Goal: Check status: Check status

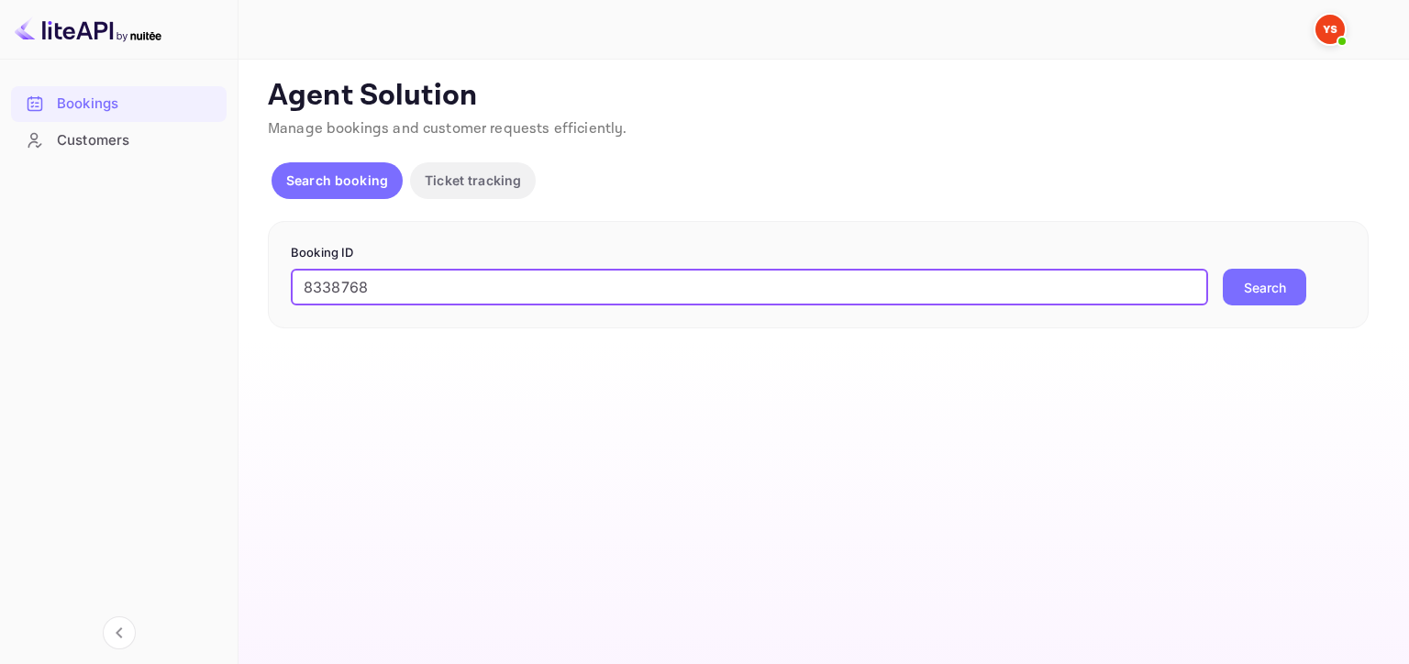
type input "8338768"
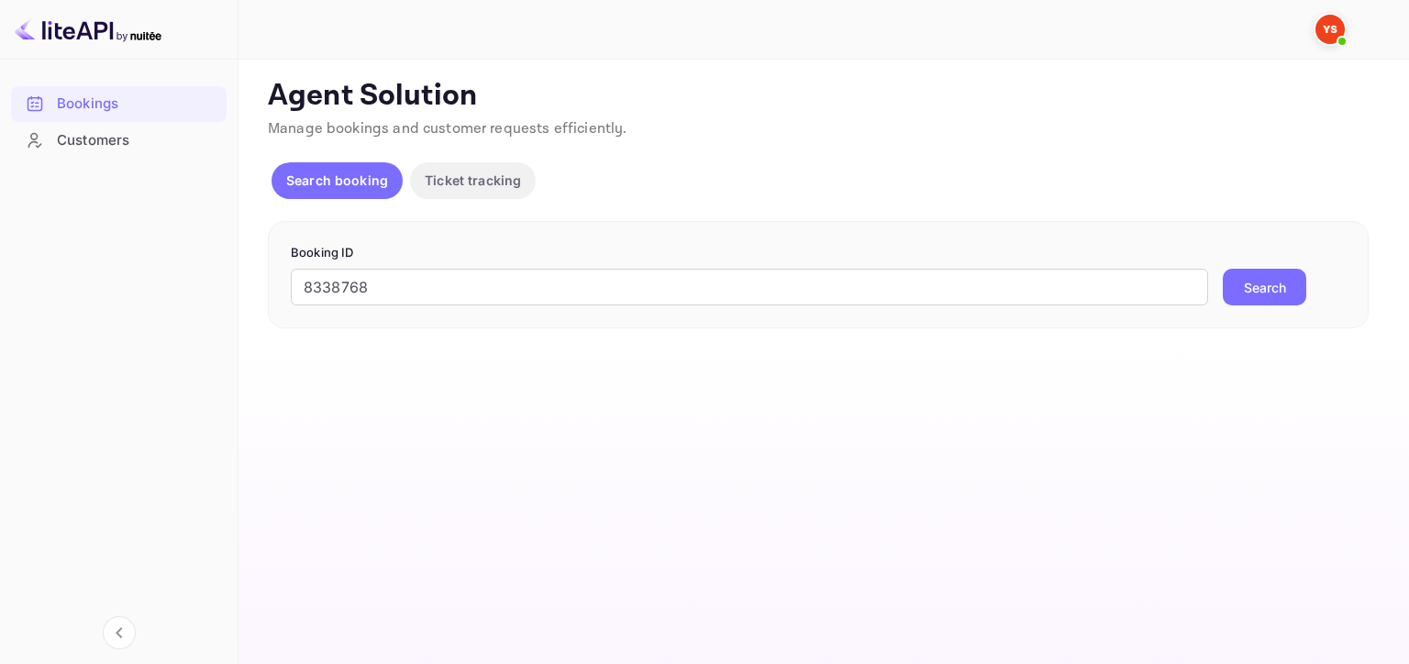
click at [1264, 284] on button "Search" at bounding box center [1264, 287] width 83 height 37
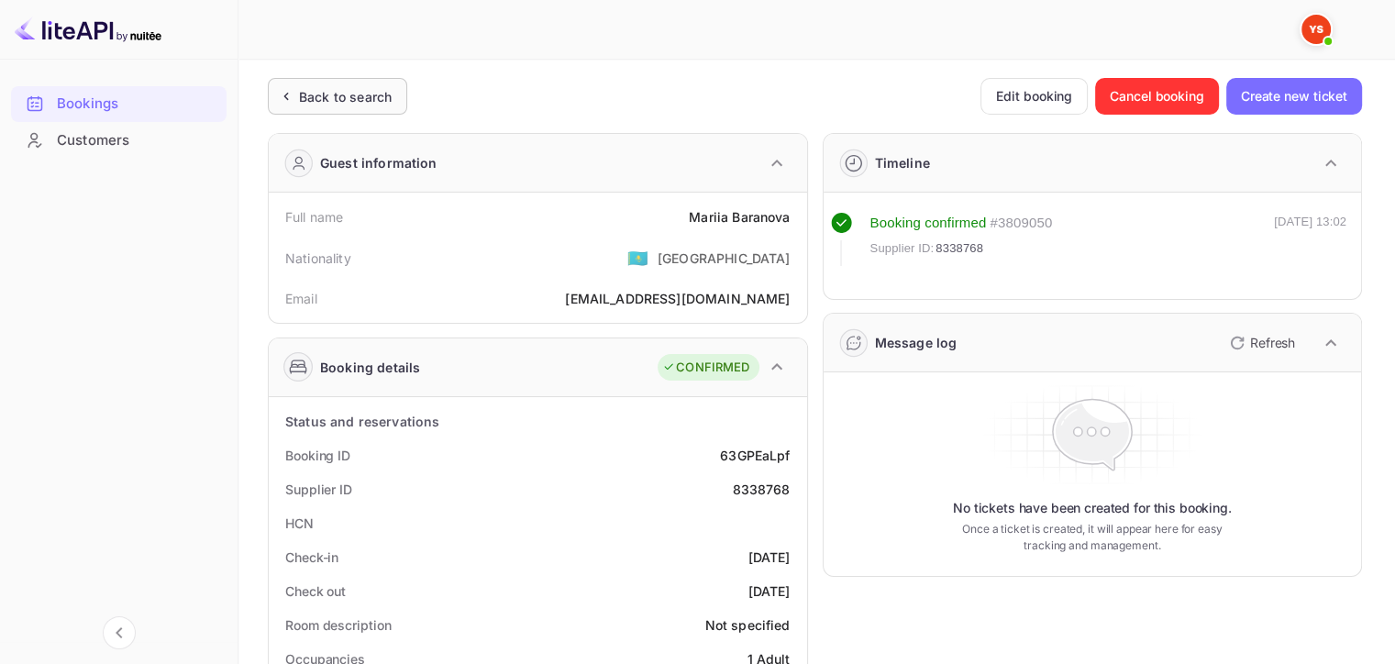
click at [362, 91] on div "Back to search" at bounding box center [345, 96] width 93 height 19
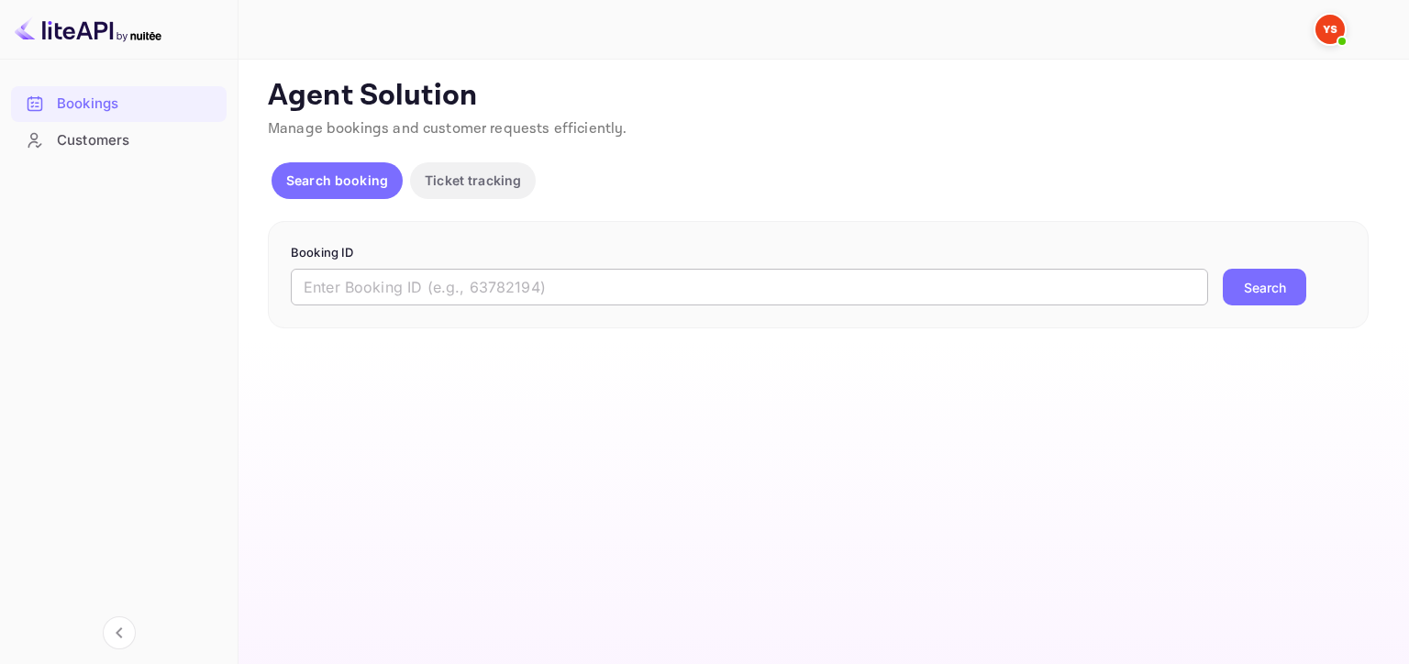
click at [393, 293] on input "text" at bounding box center [749, 287] width 917 height 37
paste input "8338768"
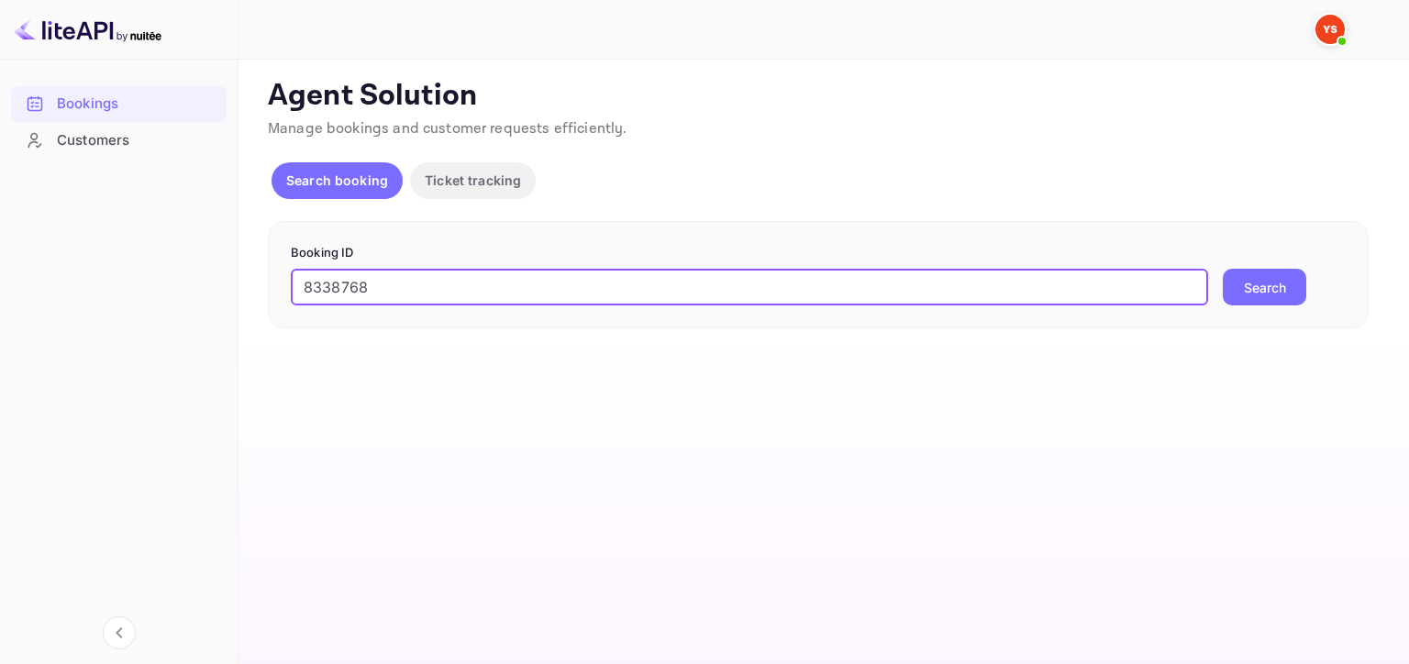
type input "8338768"
click at [1223, 269] on button "Search" at bounding box center [1264, 287] width 83 height 37
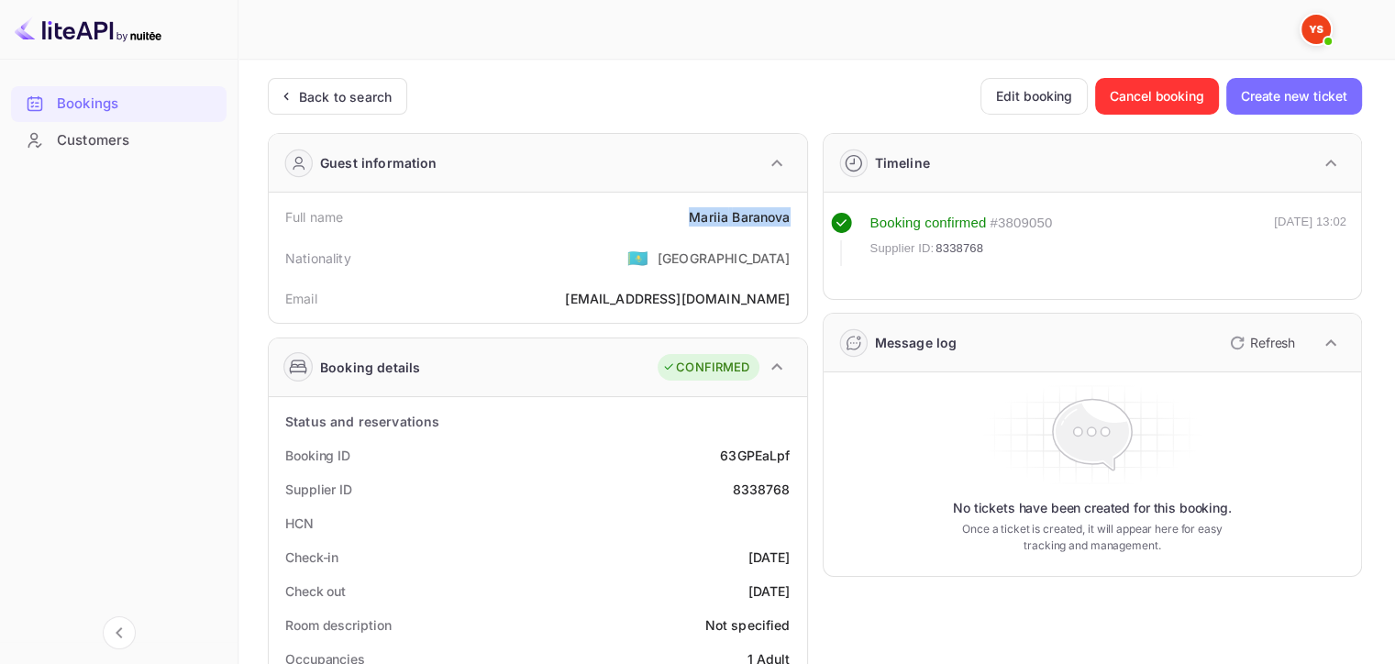
drag, startPoint x: 685, startPoint y: 212, endPoint x: 805, endPoint y: 209, distance: 120.2
click at [805, 209] on div "Full name [PERSON_NAME] Nationality 🇰🇿 [DEMOGRAPHIC_DATA] Email [EMAIL_ADDRESS]…" at bounding box center [538, 258] width 538 height 130
copy div "[PERSON_NAME]"
drag, startPoint x: 734, startPoint y: 499, endPoint x: 792, endPoint y: 501, distance: 58.7
click at [792, 501] on div "Supplier ID 8338768" at bounding box center [538, 489] width 524 height 34
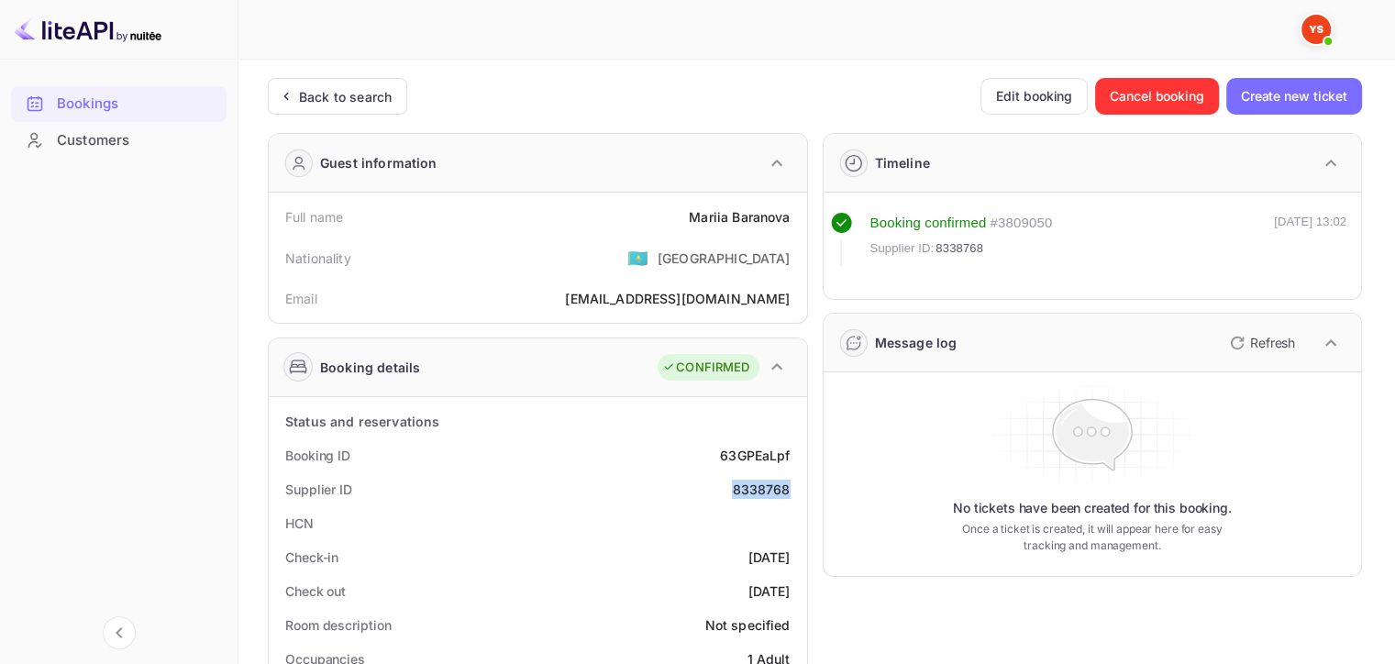
copy div "8338768"
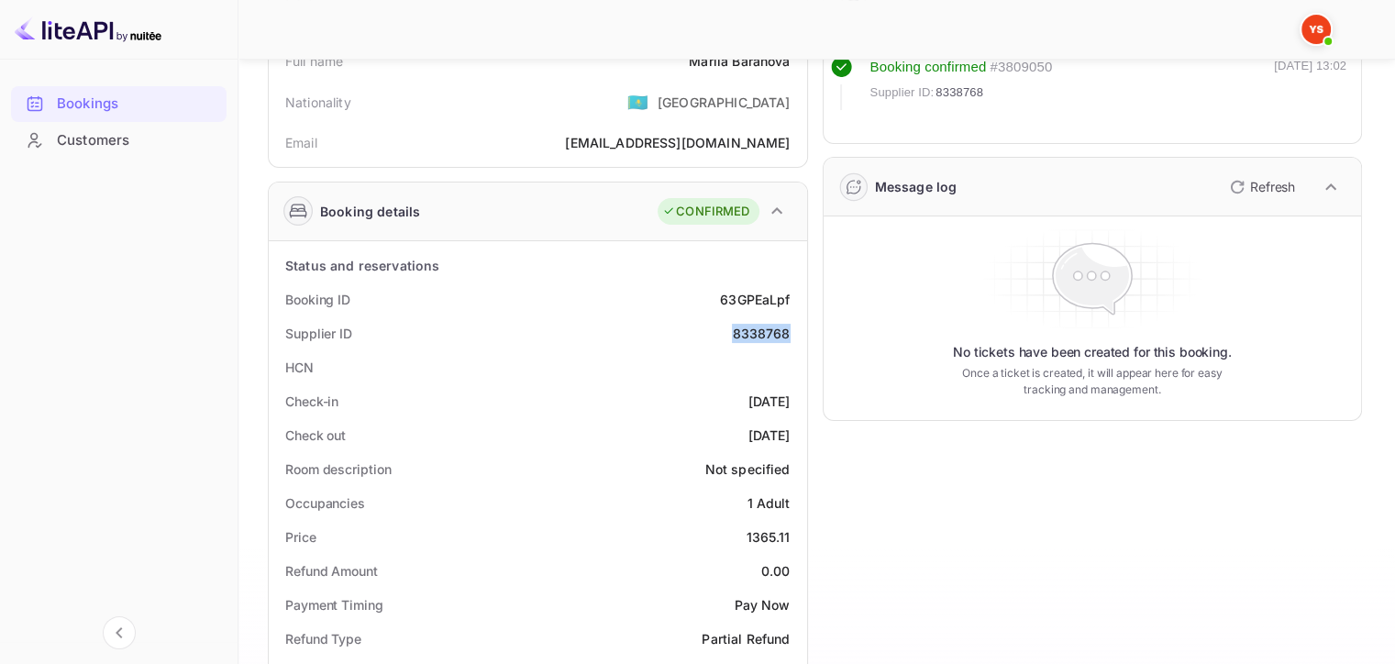
scroll to position [367, 0]
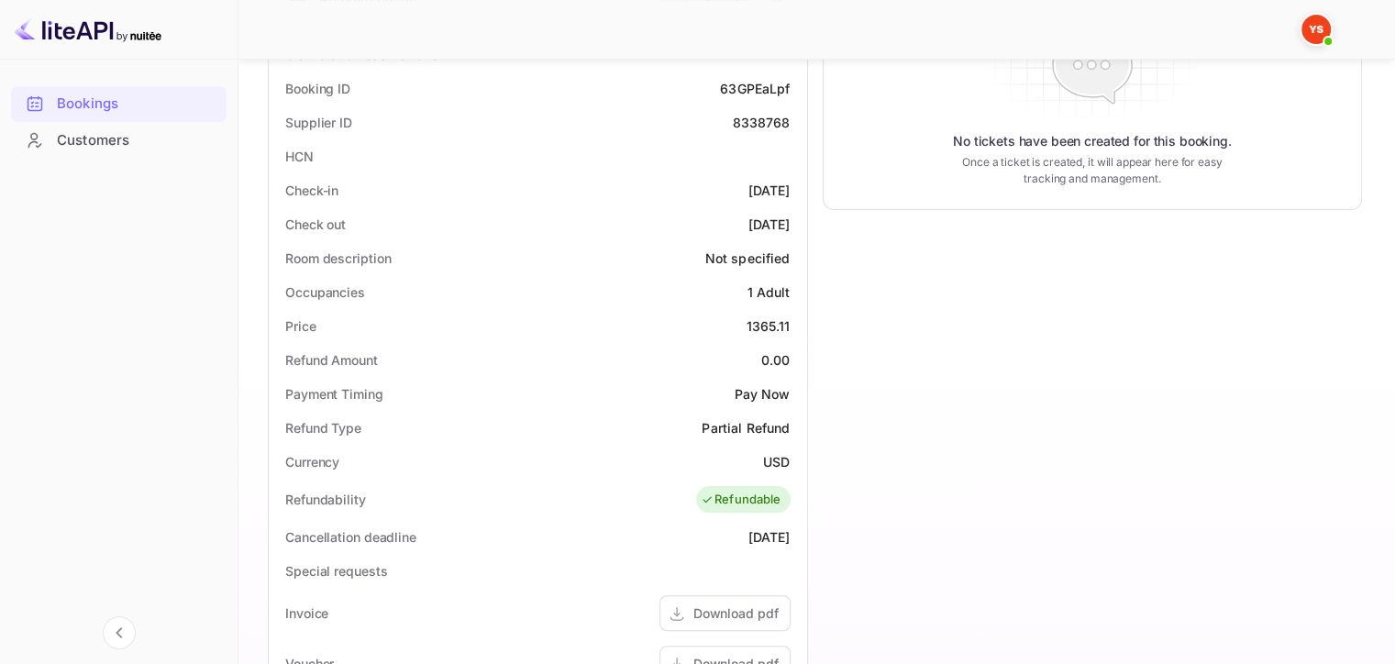
click at [754, 323] on div "1365.11" at bounding box center [768, 325] width 44 height 19
drag, startPoint x: 742, startPoint y: 323, endPoint x: 792, endPoint y: 318, distance: 50.6
click at [792, 318] on div "Price 1365.11" at bounding box center [538, 326] width 524 height 34
copy div "1365.11"
